Goal: Task Accomplishment & Management: Manage account settings

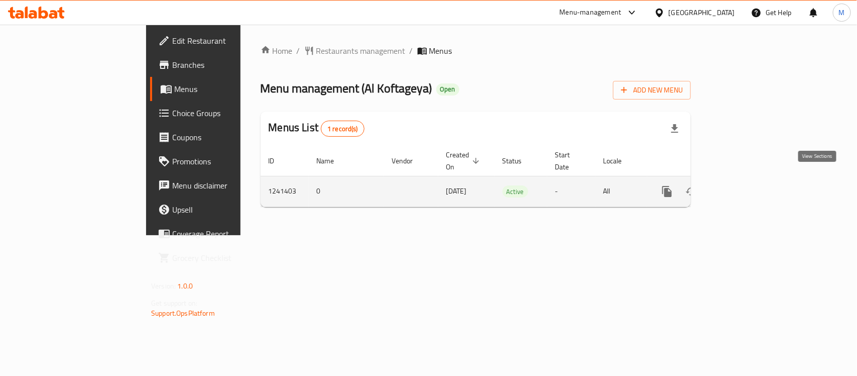
click at [746, 185] on icon "enhanced table" at bounding box center [740, 191] width 12 height 12
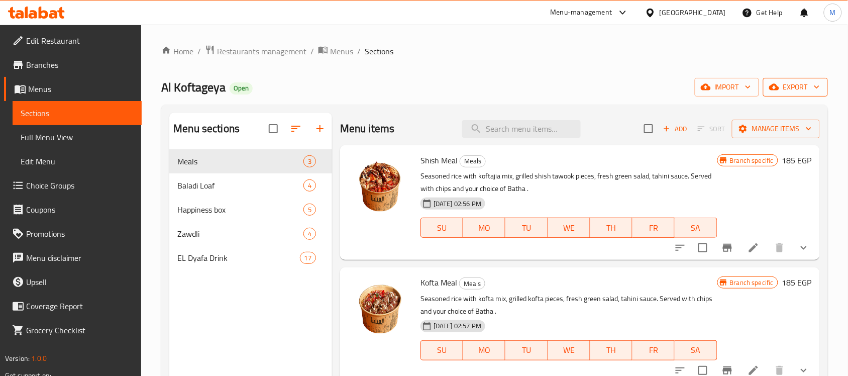
click at [789, 83] on span "export" at bounding box center [795, 87] width 49 height 13
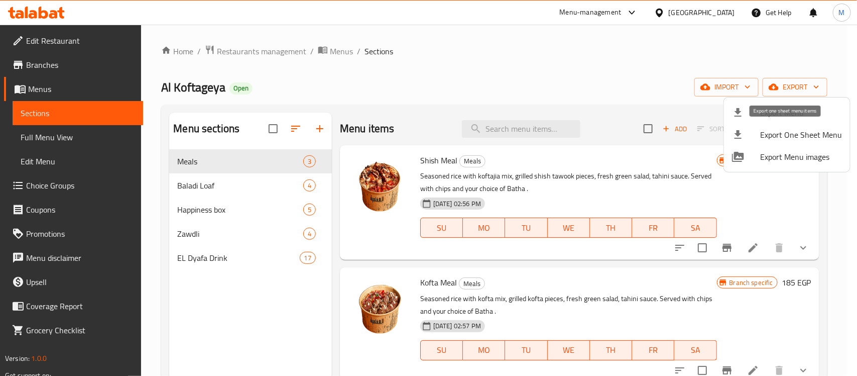
click at [777, 132] on span "Export One Sheet Menu" at bounding box center [801, 135] width 82 height 12
click at [810, 104] on li "Export Menu" at bounding box center [787, 112] width 126 height 22
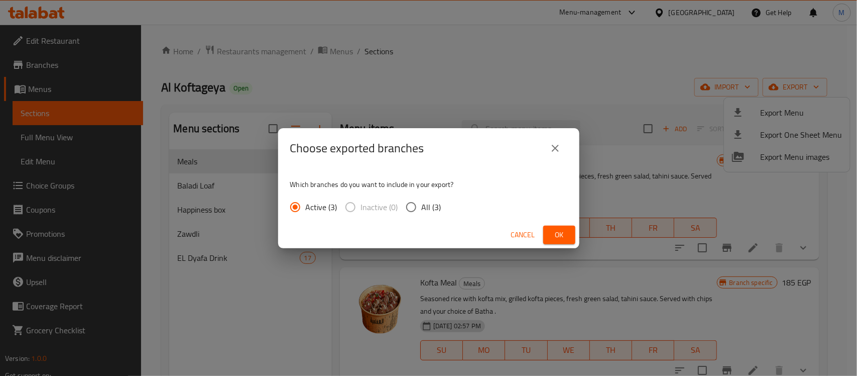
click at [430, 201] on span "All (3)" at bounding box center [432, 207] width 20 height 12
click at [422, 201] on input "All (3)" at bounding box center [411, 206] width 21 height 21
radio input "true"
click at [547, 224] on div "Cancel Ok" at bounding box center [428, 235] width 301 height 27
click at [547, 232] on button "Ok" at bounding box center [559, 235] width 32 height 19
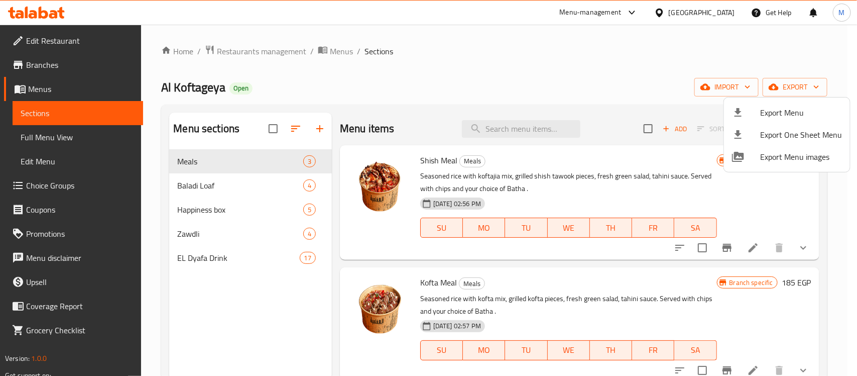
drag, startPoint x: 517, startPoint y: 120, endPoint x: 518, endPoint y: 126, distance: 6.6
click at [518, 122] on div at bounding box center [428, 188] width 857 height 376
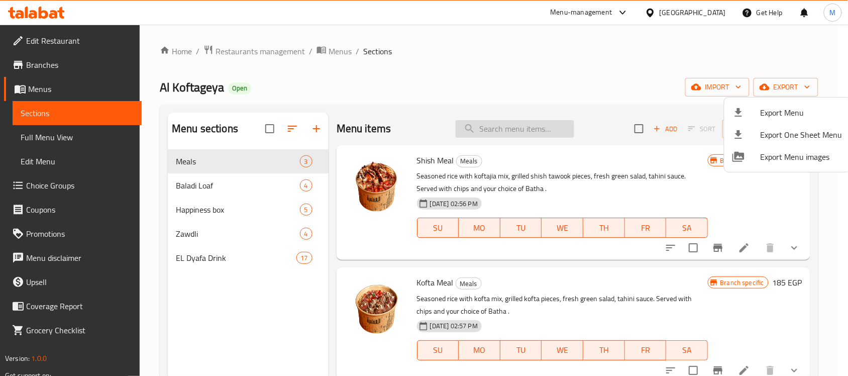
click at [518, 126] on input "search" at bounding box center [515, 129] width 119 height 18
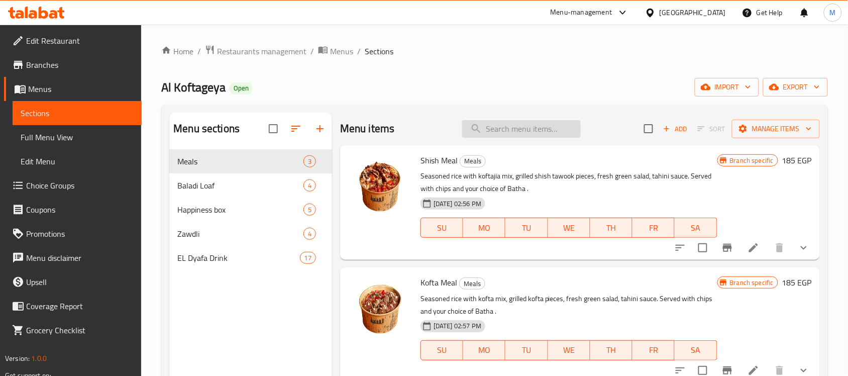
paste input "680683"
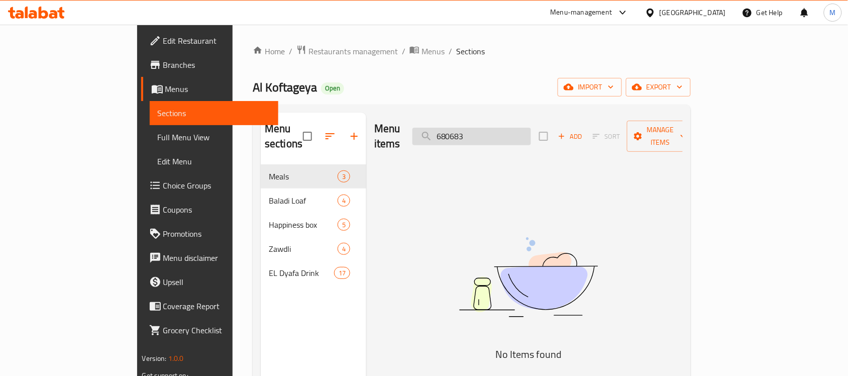
click at [516, 128] on input "680683" at bounding box center [471, 137] width 119 height 18
paste input "Kofta Loaf,"
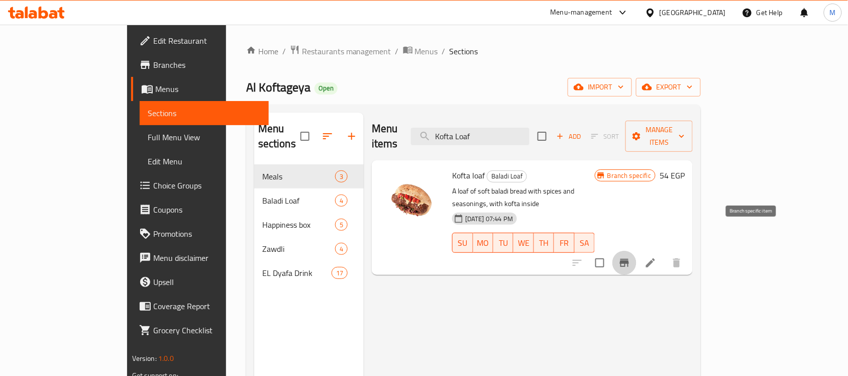
click at [629, 259] on icon "Branch-specific-item" at bounding box center [624, 263] width 9 height 8
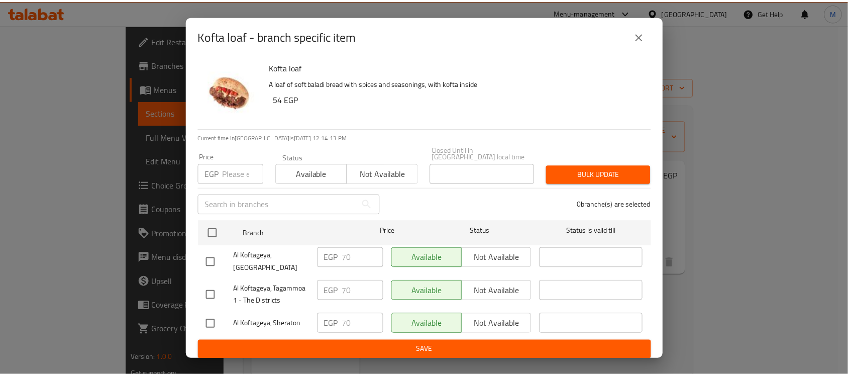
scroll to position [141, 0]
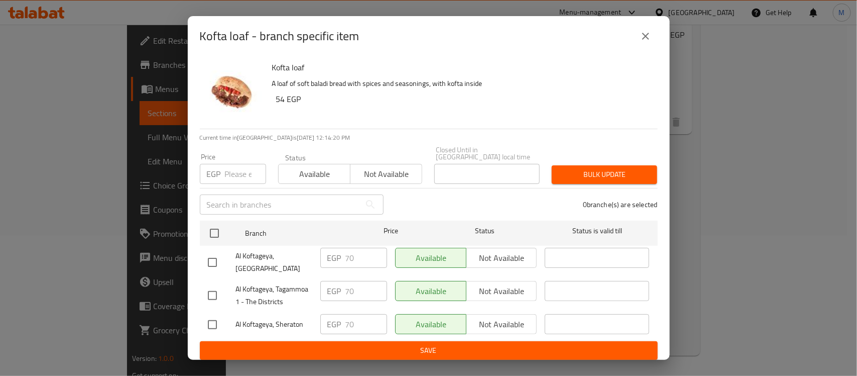
click at [760, 155] on div "Kofta loaf - branch specific item Kofta loaf A loaf of soft baladi bread with s…" at bounding box center [428, 188] width 857 height 376
click at [640, 41] on icon "close" at bounding box center [646, 36] width 12 height 12
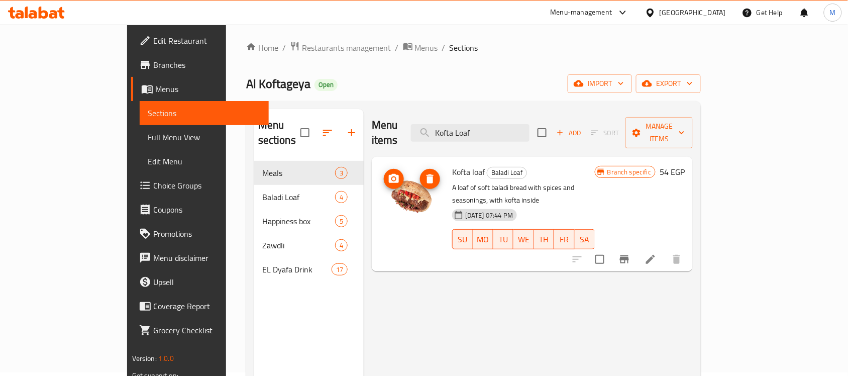
scroll to position [0, 0]
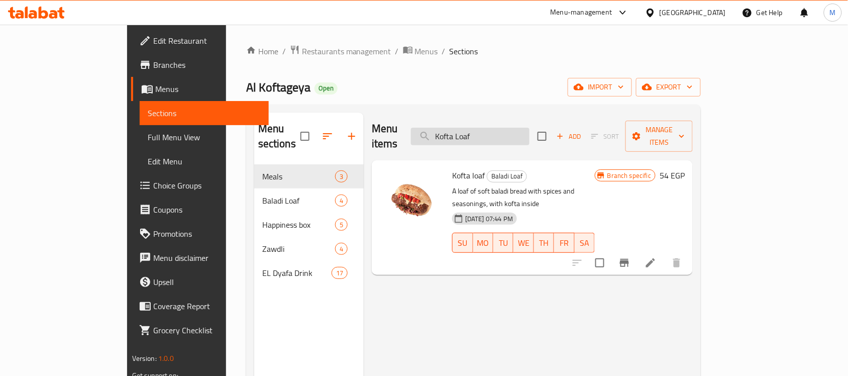
click at [502, 128] on input "Kofta Loaf" at bounding box center [470, 137] width 119 height 18
paste input "Regheef [PERSON_NAME]"
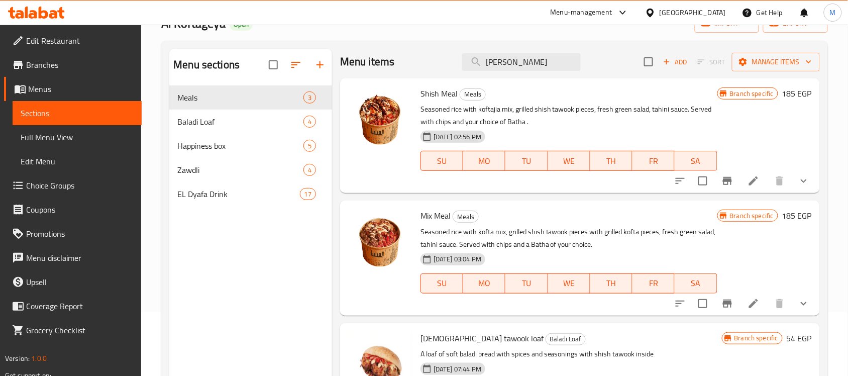
scroll to position [141, 0]
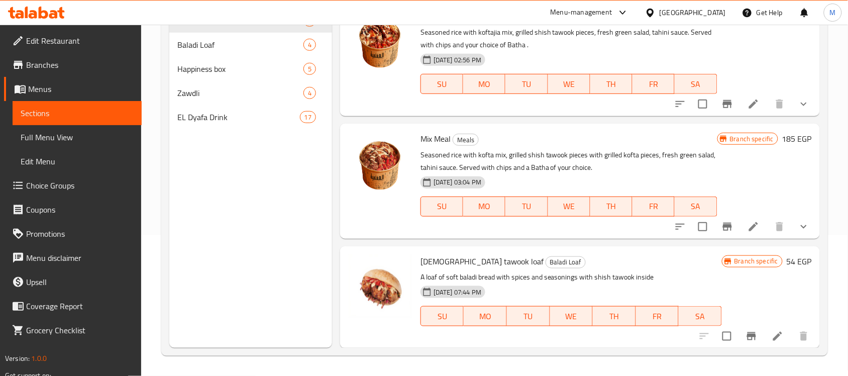
click at [747, 336] on icon "Branch-specific-item" at bounding box center [751, 336] width 9 height 8
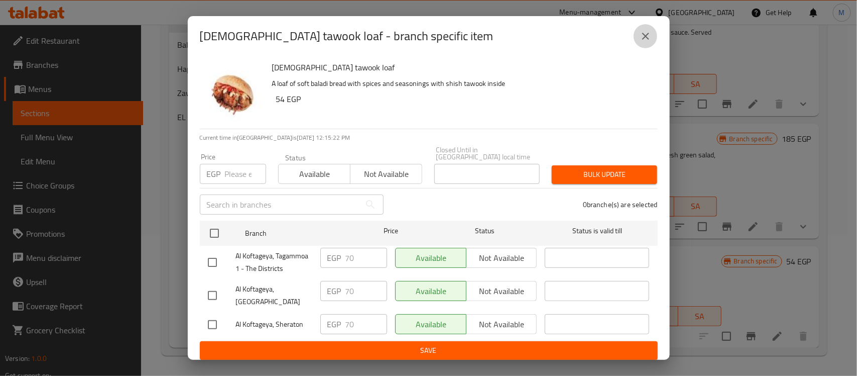
click at [638, 39] on button "close" at bounding box center [646, 36] width 24 height 24
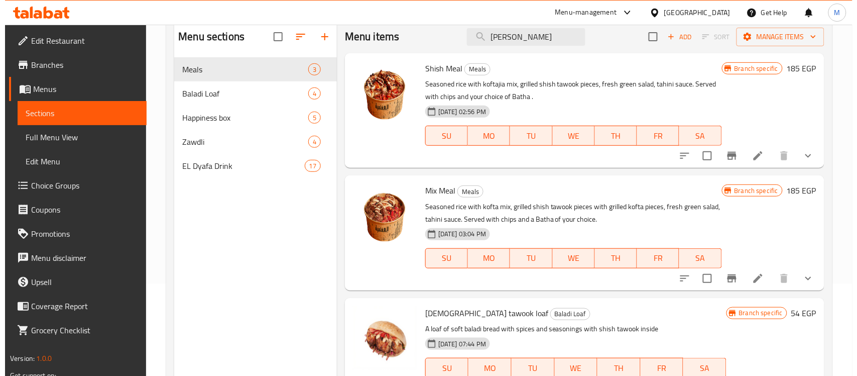
scroll to position [0, 0]
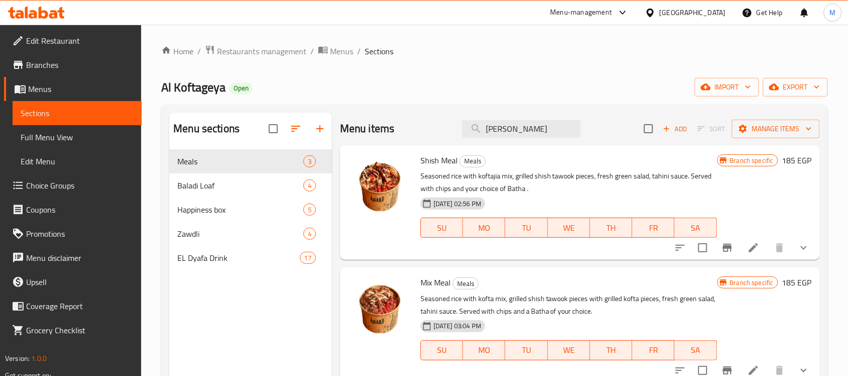
click at [494, 104] on div "Home / Restaurants management / Menus / Sections Al Koftageya Open import expor…" at bounding box center [494, 271] width 667 height 452
click at [502, 119] on div "Menu items Shish Tawook Add Sort Manage items" at bounding box center [580, 129] width 480 height 33
click at [508, 128] on input "[PERSON_NAME]" at bounding box center [521, 129] width 119 height 18
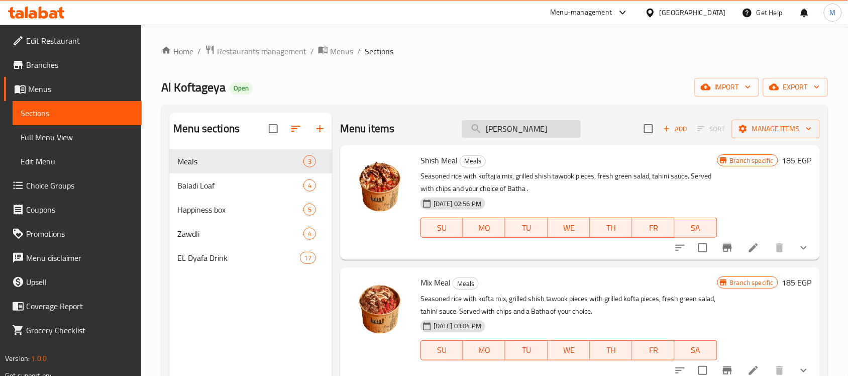
click at [508, 128] on input "[PERSON_NAME]" at bounding box center [521, 129] width 119 height 18
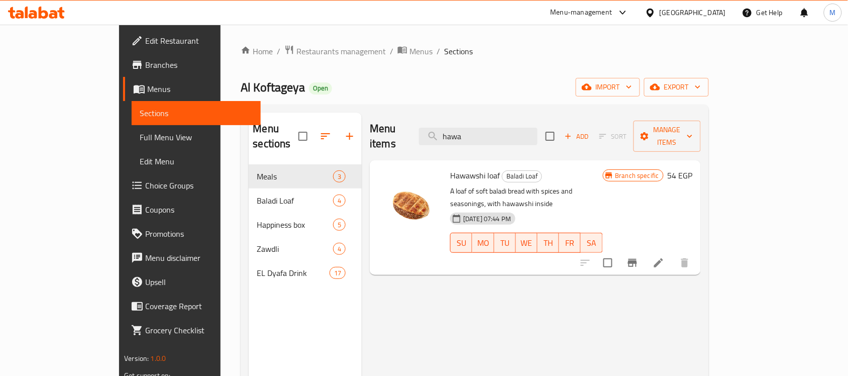
type input "hawa"
click at [637, 259] on icon "Branch-specific-item" at bounding box center [632, 263] width 9 height 8
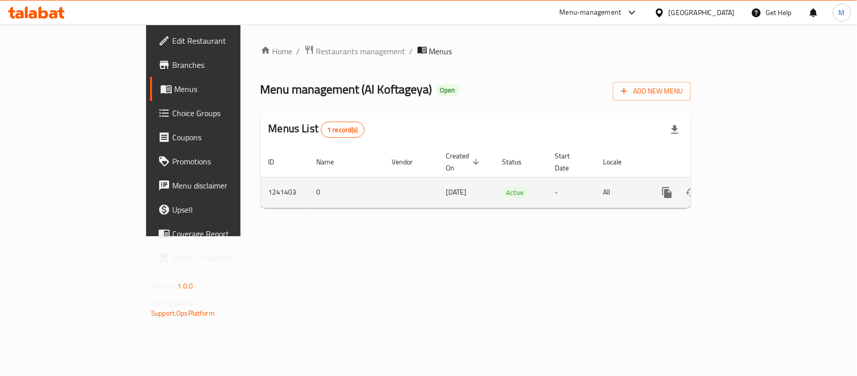
click at [752, 180] on link "enhanced table" at bounding box center [740, 192] width 24 height 24
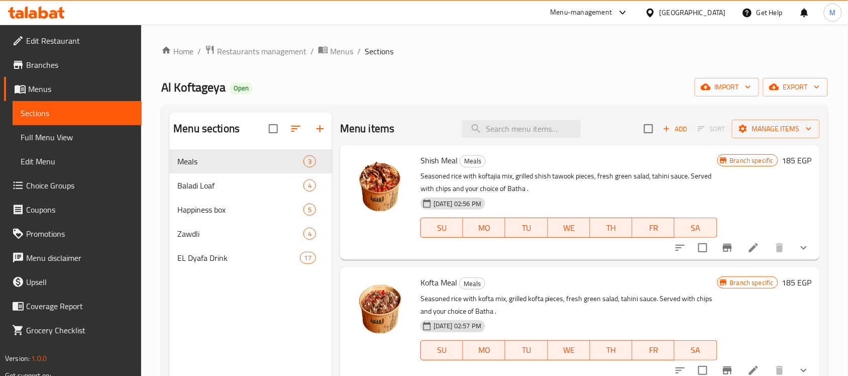
click at [523, 139] on div "Menu items Add Sort Manage items" at bounding box center [580, 129] width 480 height 33
paste input "Friends Box Talabat"
click at [523, 128] on input "search" at bounding box center [521, 129] width 119 height 18
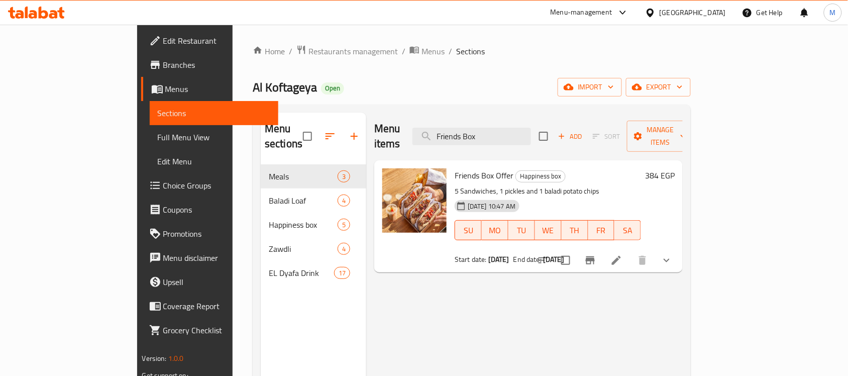
click at [455, 168] on span "Friends Box Offer" at bounding box center [484, 175] width 59 height 15
copy h6 "Friends Box Offer"
click at [531, 132] on input "Friends Box" at bounding box center [471, 137] width 119 height 18
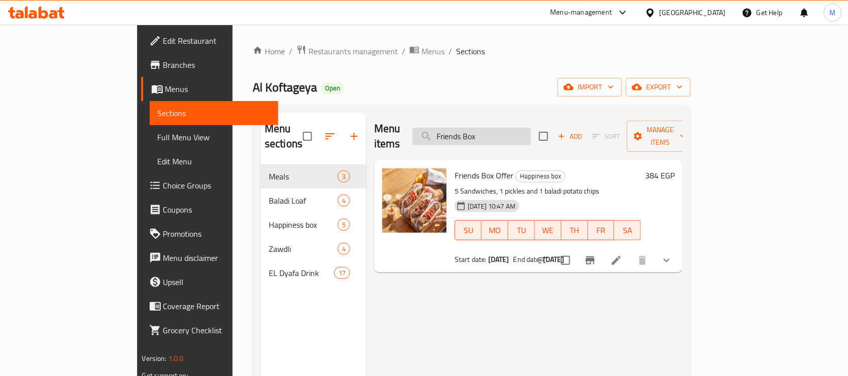
click at [531, 132] on input "Friends Box" at bounding box center [471, 137] width 119 height 18
paste input "Ellama"
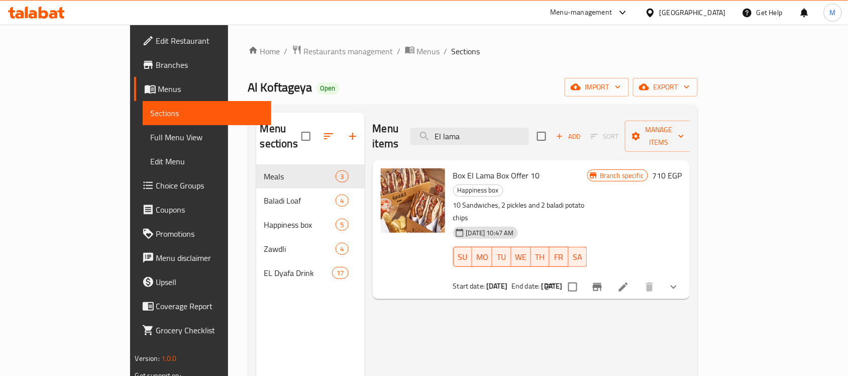
click at [628, 309] on div "Menu items El lama Add Sort Manage items Box El Lama Box Offer 10 Happiness box…" at bounding box center [527, 301] width 325 height 376
click at [456, 168] on span "Box El Lama Box Offer 10" at bounding box center [496, 175] width 87 height 15
copy h6 "Box El Lama Box Offer 10"
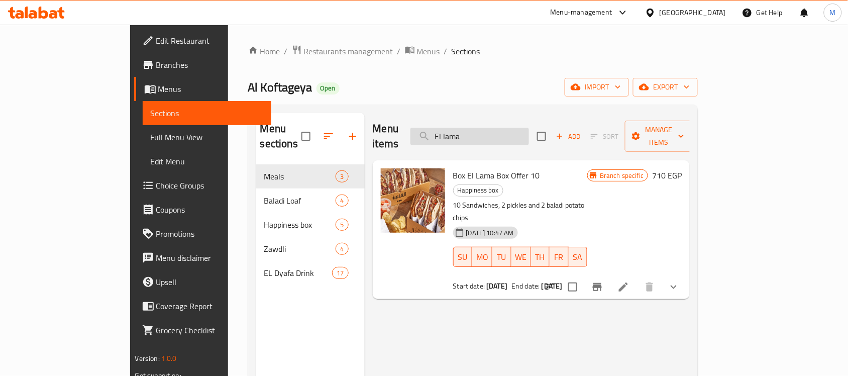
click at [479, 131] on input "El lama" at bounding box center [469, 137] width 119 height 18
paste input "Kofta Meal"
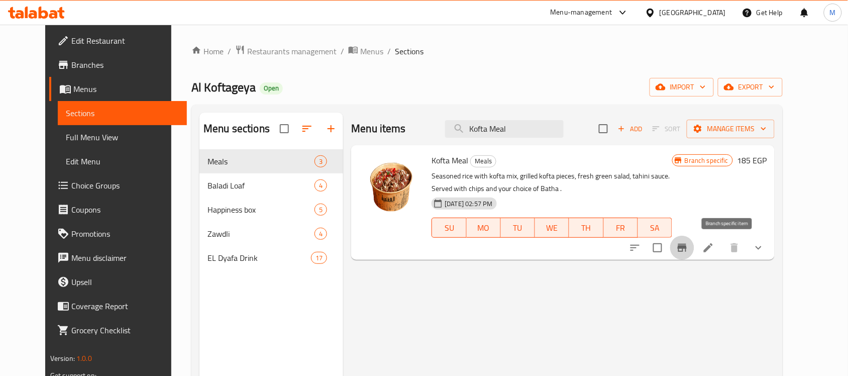
click at [687, 248] on icon "Branch-specific-item" at bounding box center [682, 248] width 9 height 8
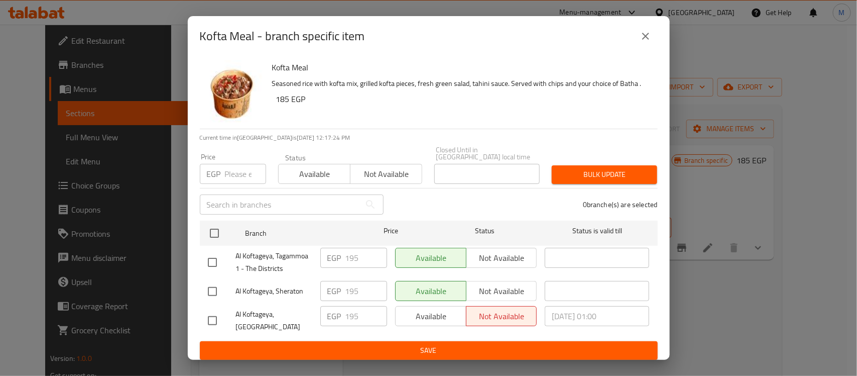
click at [648, 36] on icon "close" at bounding box center [646, 36] width 12 height 12
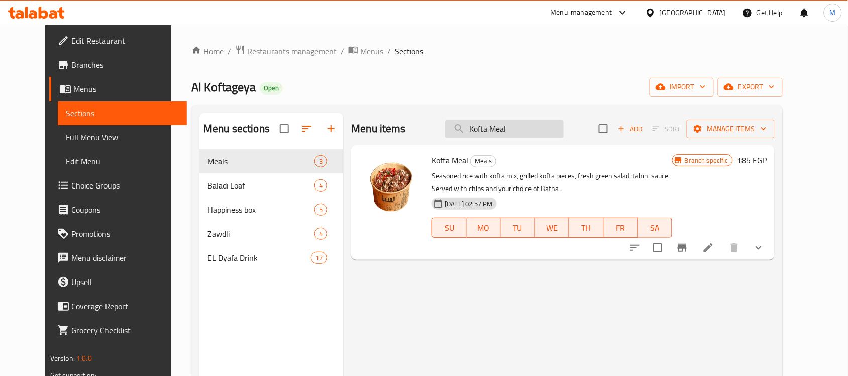
click at [490, 123] on input "Kofta Meal" at bounding box center [504, 129] width 119 height 18
paste input "Shish"
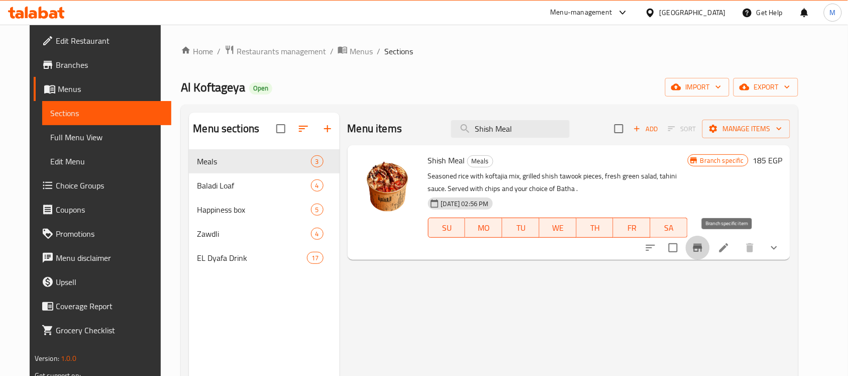
click at [704, 245] on icon "Branch-specific-item" at bounding box center [698, 248] width 12 height 12
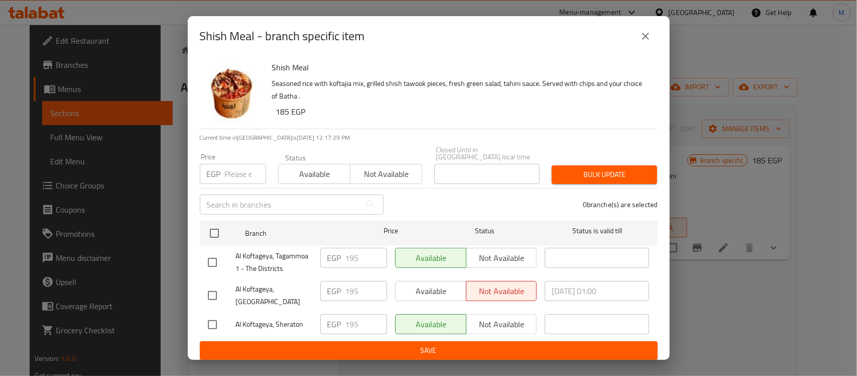
click at [730, 162] on div "Shish Meal - branch specific item Shish Meal Seasoned rice with koftajia mix, g…" at bounding box center [428, 188] width 857 height 376
click at [643, 42] on icon "close" at bounding box center [646, 36] width 12 height 12
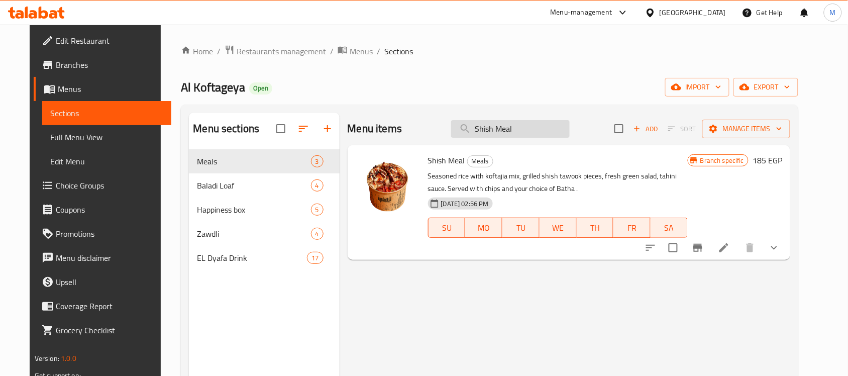
click at [551, 123] on input "Shish Meal" at bounding box center [510, 129] width 119 height 18
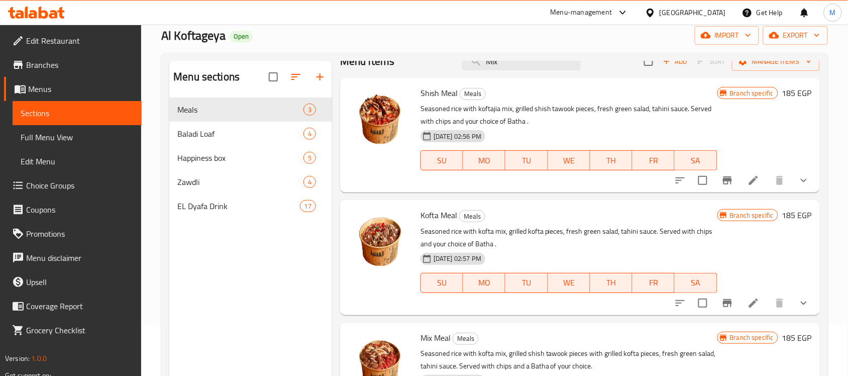
scroll to position [141, 0]
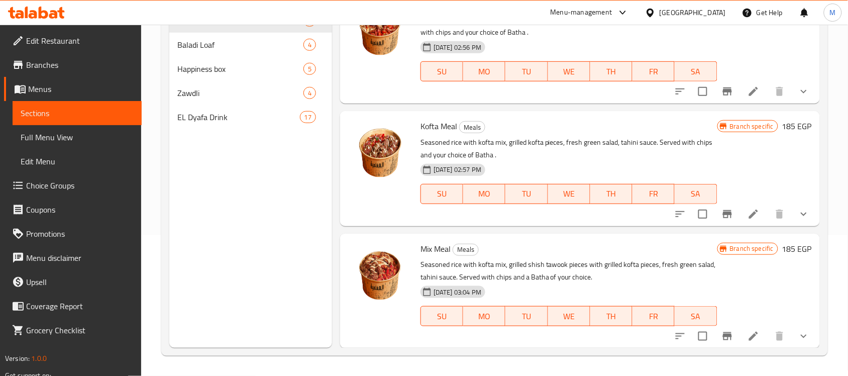
type input "Mix"
click at [721, 332] on icon "Branch-specific-item" at bounding box center [727, 336] width 12 height 12
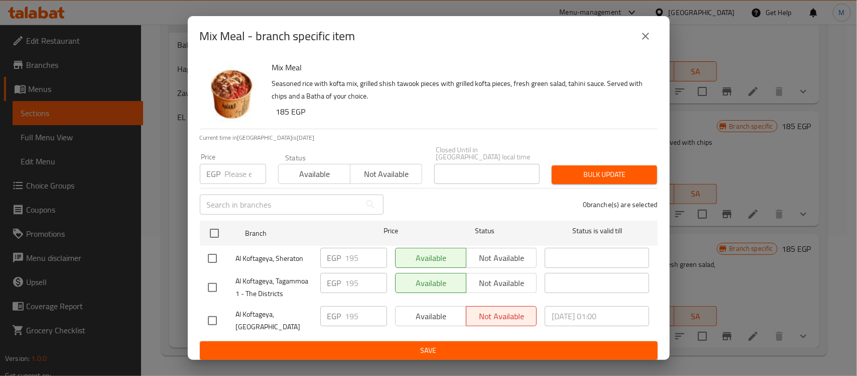
click at [655, 34] on button "close" at bounding box center [646, 36] width 24 height 24
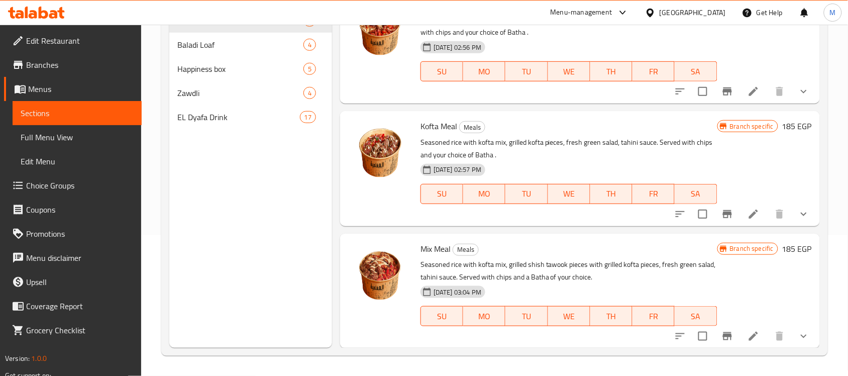
click at [37, 64] on span "Branches" at bounding box center [79, 65] width 107 height 12
